Goal: Go to known website: Access a specific website the user already knows

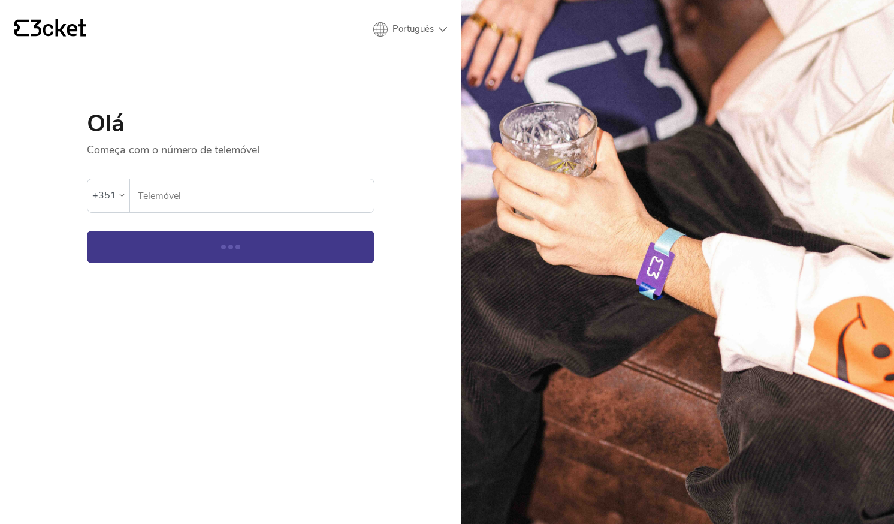
click at [207, 183] on input "Telemóvel" at bounding box center [255, 195] width 237 height 33
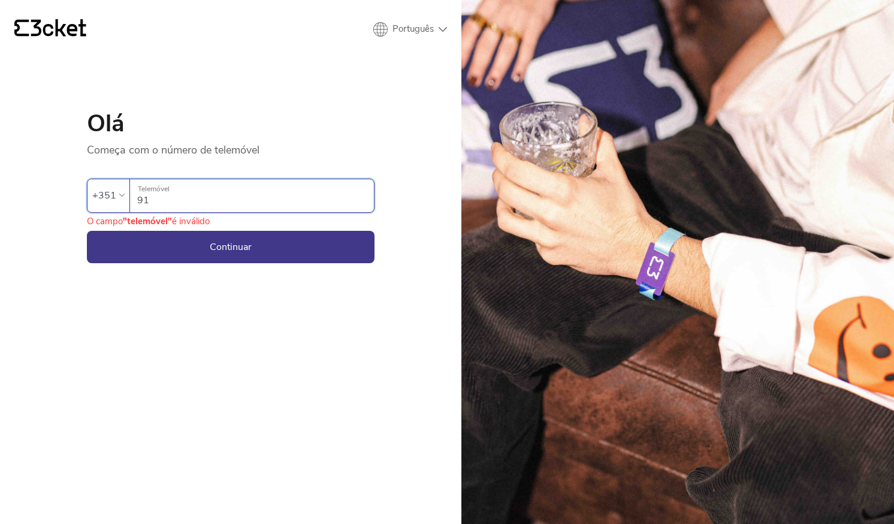
type input "918675600"
click at [201, 259] on button "Continuar" at bounding box center [231, 247] width 288 height 32
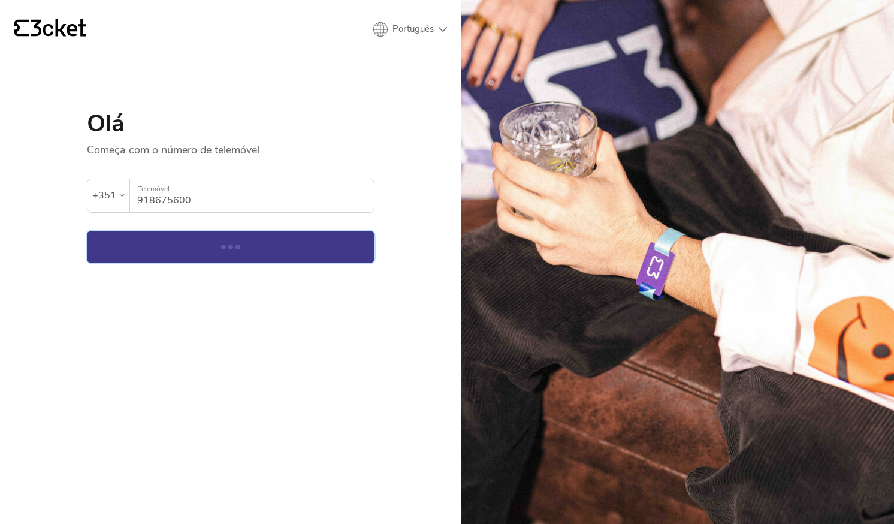
click at [201, 259] on button "Continuar" at bounding box center [231, 247] width 288 height 32
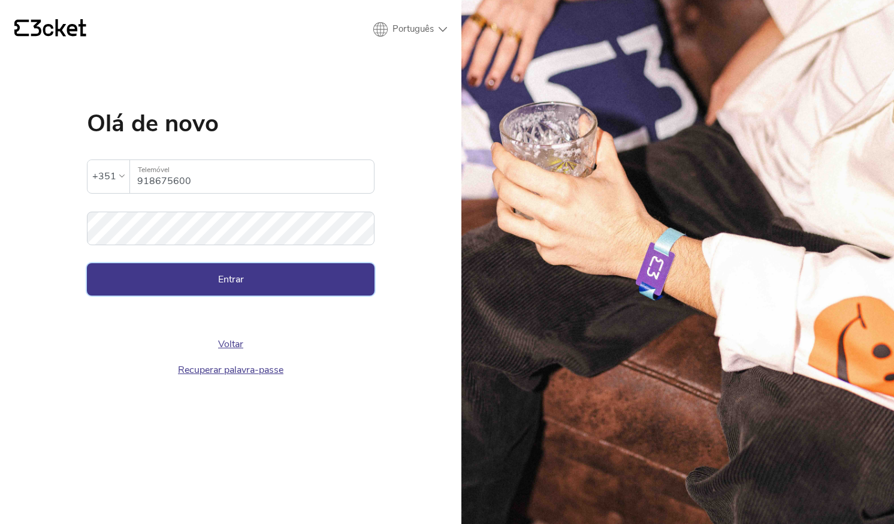
click at [210, 271] on button "Entrar" at bounding box center [231, 279] width 288 height 32
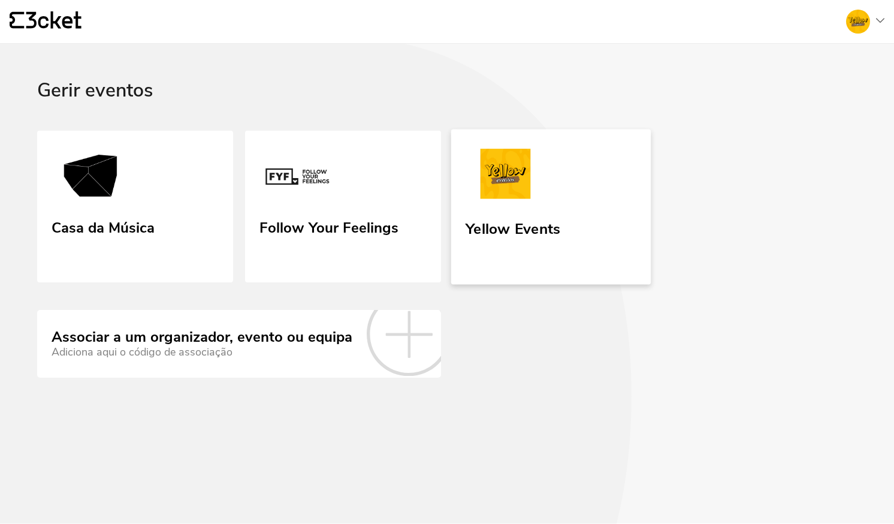
click at [522, 214] on link "Yellow Events" at bounding box center [551, 206] width 200 height 155
